Goal: Task Accomplishment & Management: Complete application form

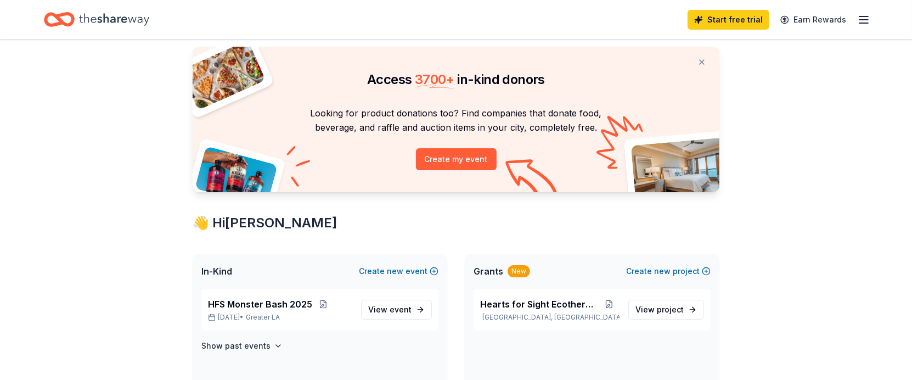
scroll to position [110, 0]
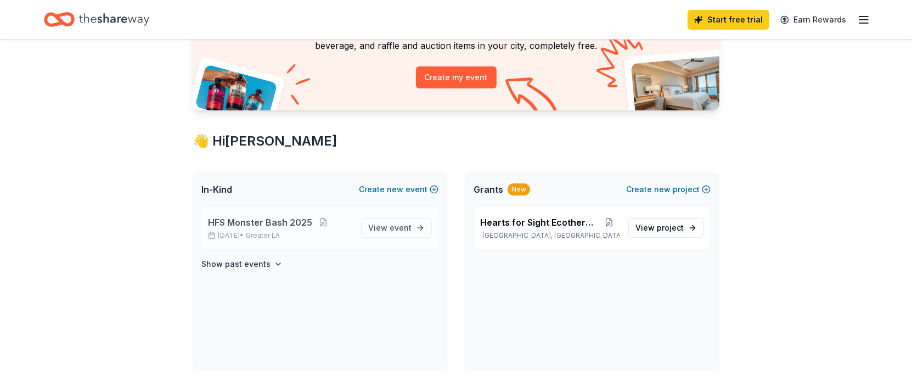
click at [276, 227] on span "HFS Monster Bash 2025" at bounding box center [260, 222] width 104 height 13
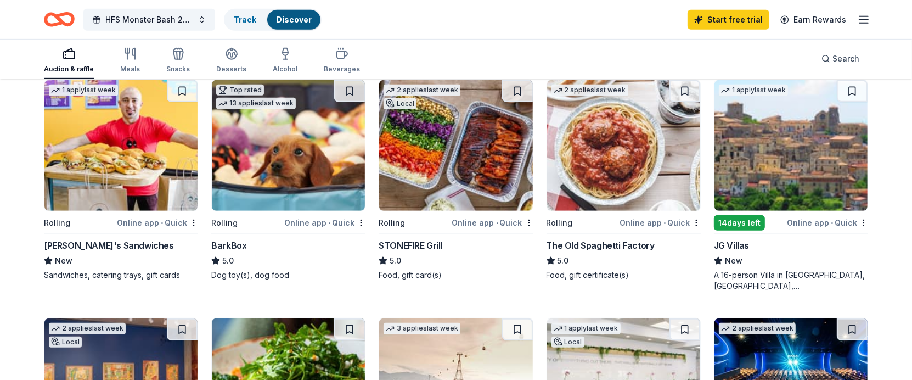
scroll to position [622, 0]
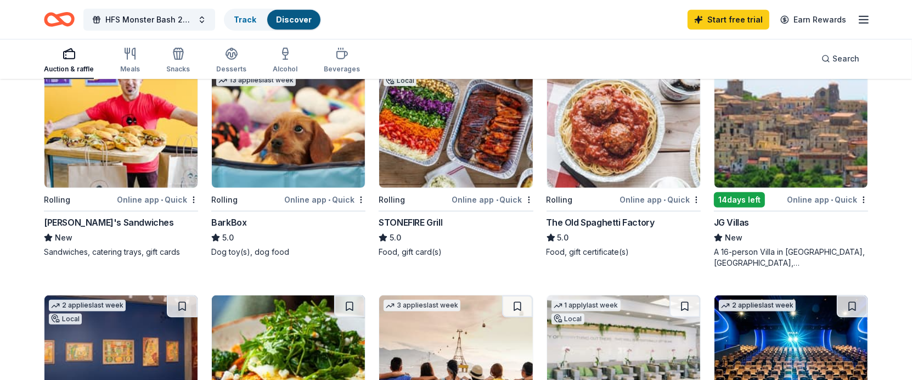
click at [597, 222] on div "The Old Spaghetti Factory" at bounding box center [601, 222] width 108 height 13
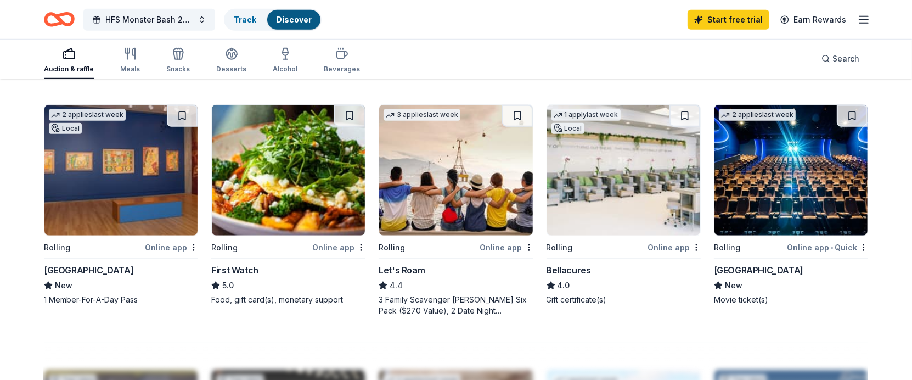
scroll to position [805, 0]
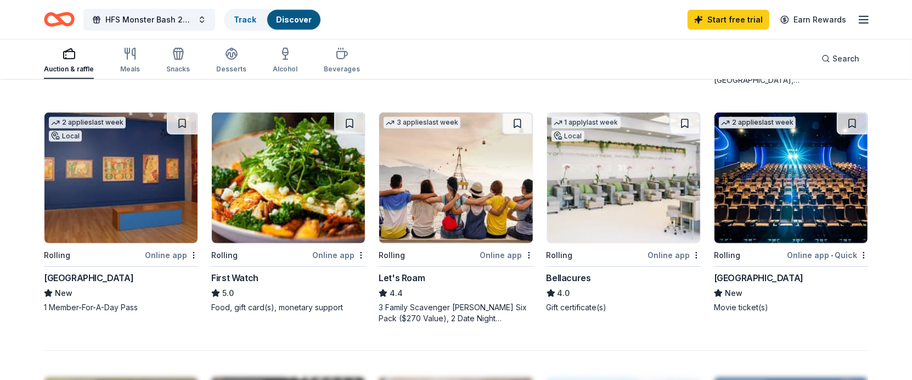
click at [119, 278] on div "Skirball Cultural Center" at bounding box center [88, 277] width 89 height 13
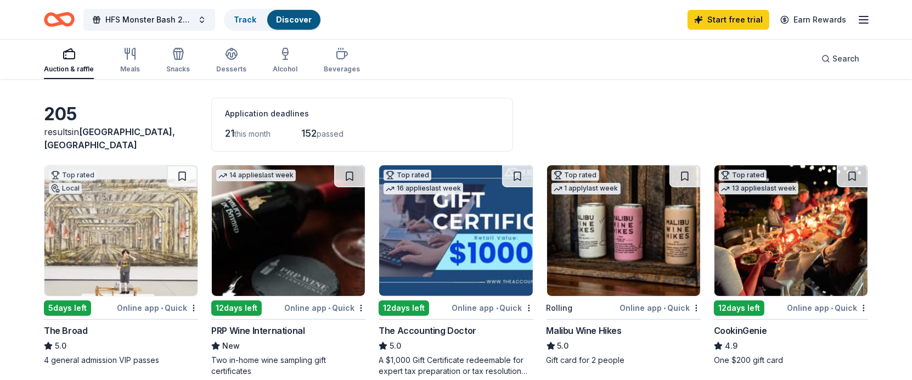
scroll to position [0, 0]
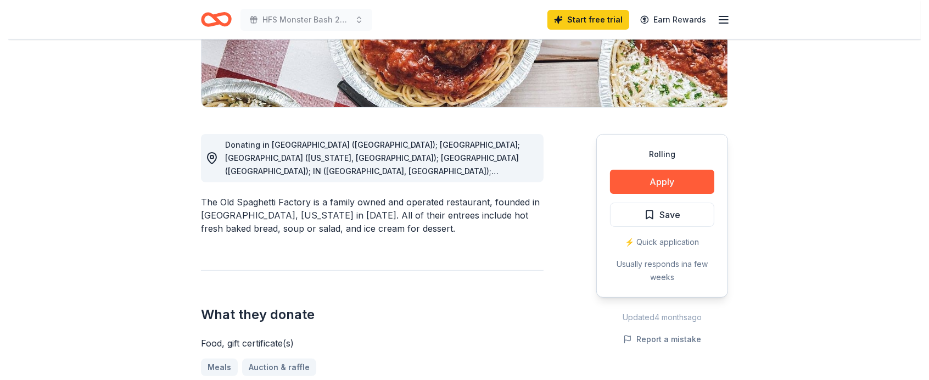
scroll to position [220, 0]
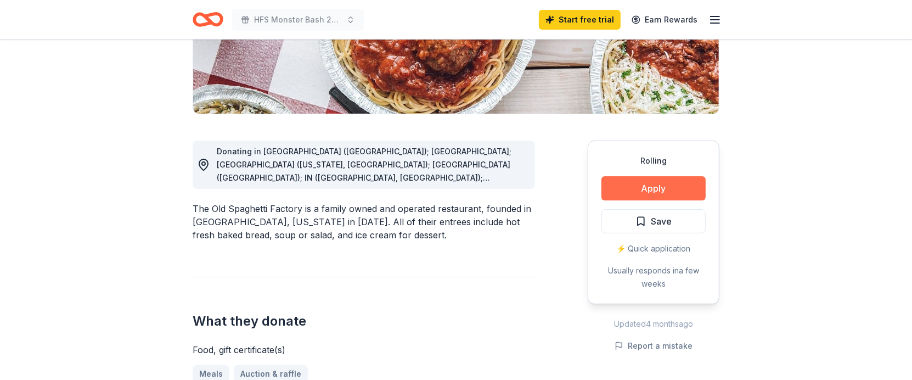
click at [655, 188] on button "Apply" at bounding box center [654, 188] width 104 height 24
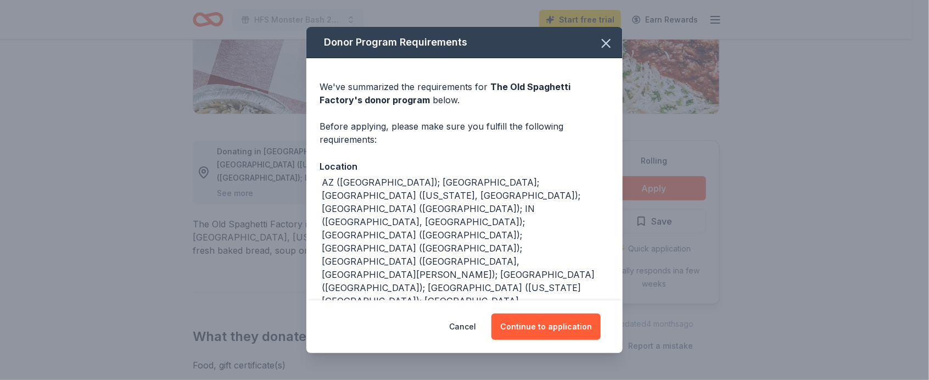
scroll to position [13, 0]
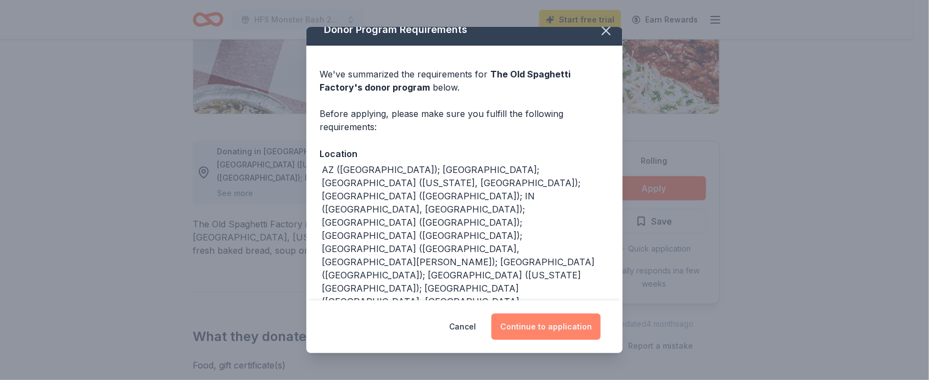
click at [526, 332] on button "Continue to application" at bounding box center [545, 326] width 109 height 26
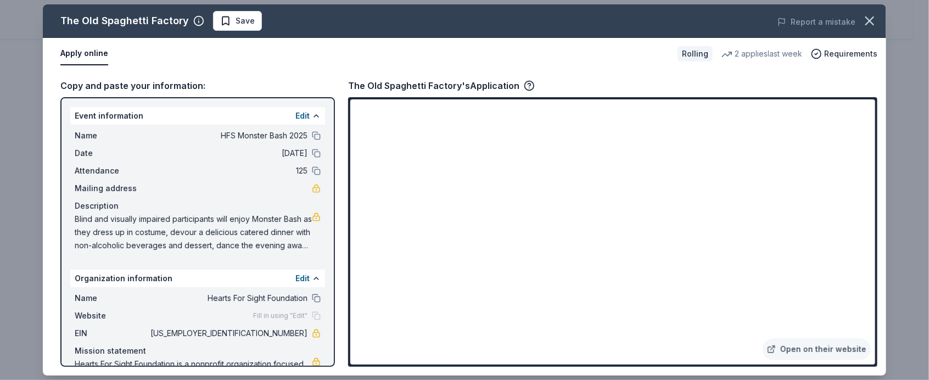
click at [587, 79] on div "The Old Spaghetti Factory's Application" at bounding box center [612, 86] width 529 height 14
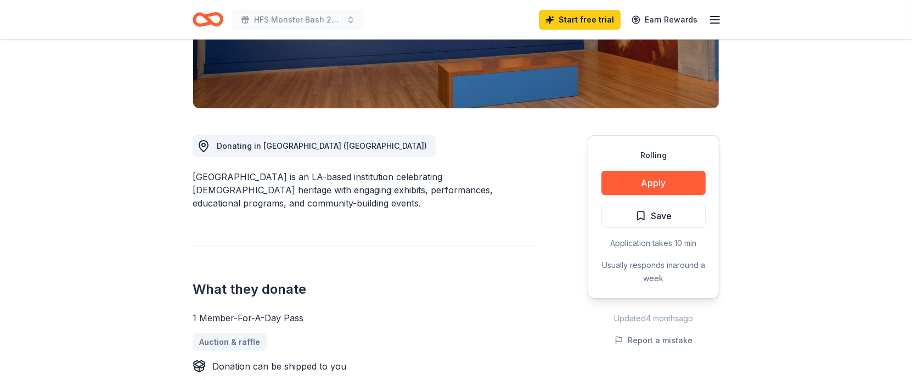
scroll to position [220, 0]
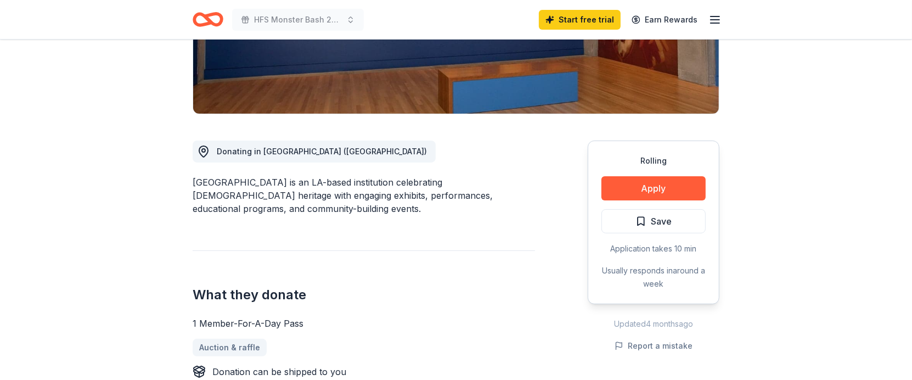
drag, startPoint x: 192, startPoint y: 181, endPoint x: 212, endPoint y: 178, distance: 20.4
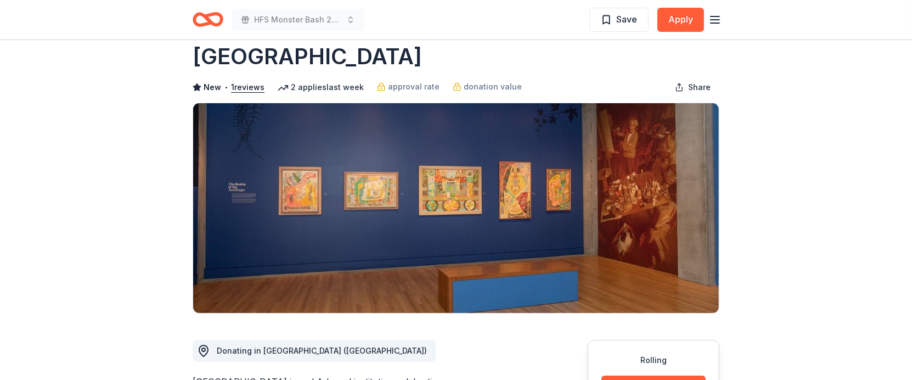
scroll to position [0, 0]
